Goal: Navigation & Orientation: Go to known website

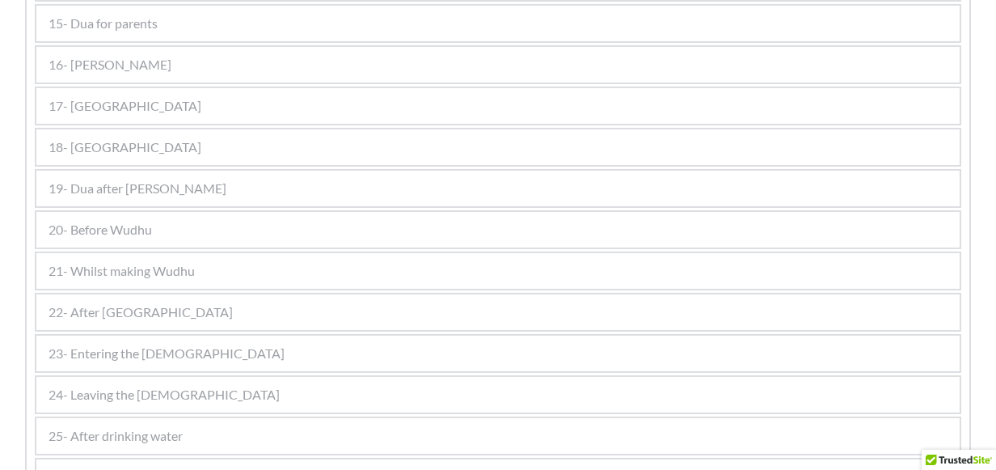
scroll to position [1487, 0]
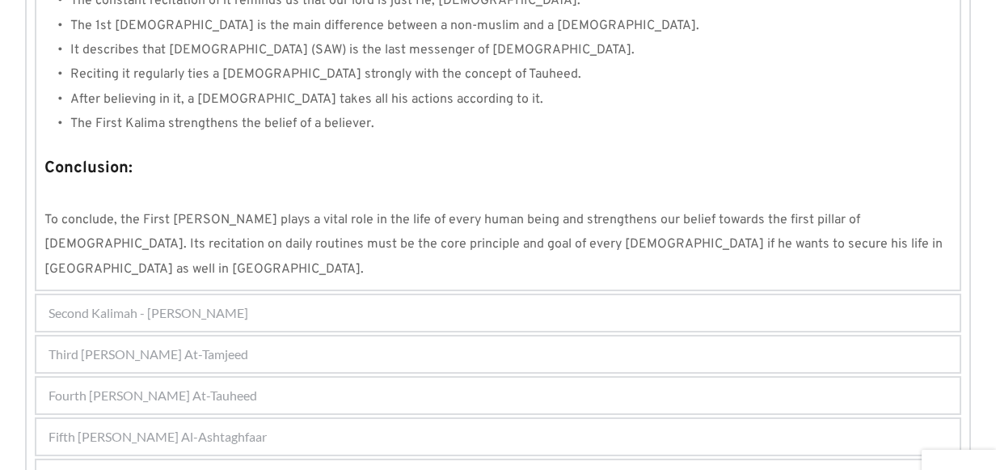
scroll to position [1610, 0]
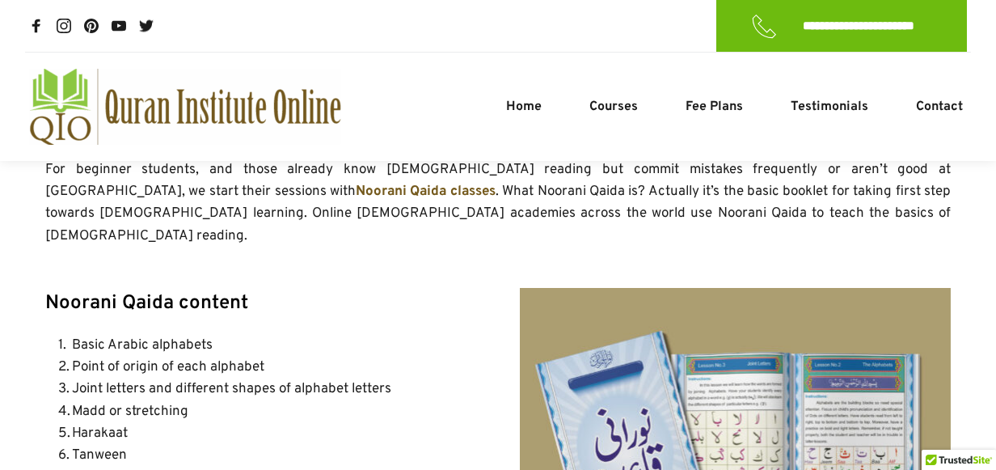
scroll to position [2557, 0]
